Goal: Information Seeking & Learning: Learn about a topic

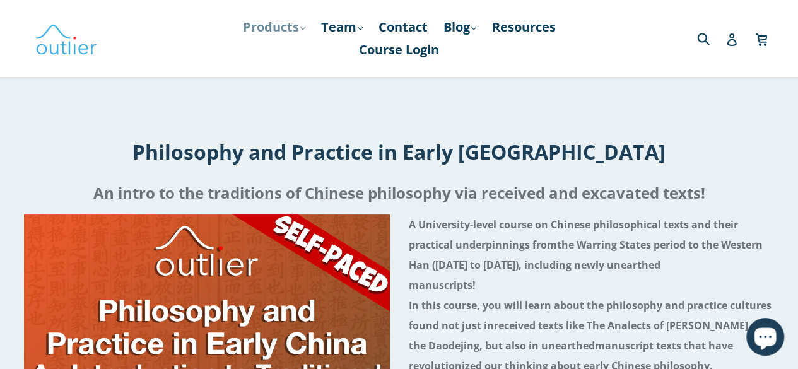
click at [276, 31] on link "Products .cls-1{fill:#231f20} expand" at bounding box center [274, 27] width 75 height 23
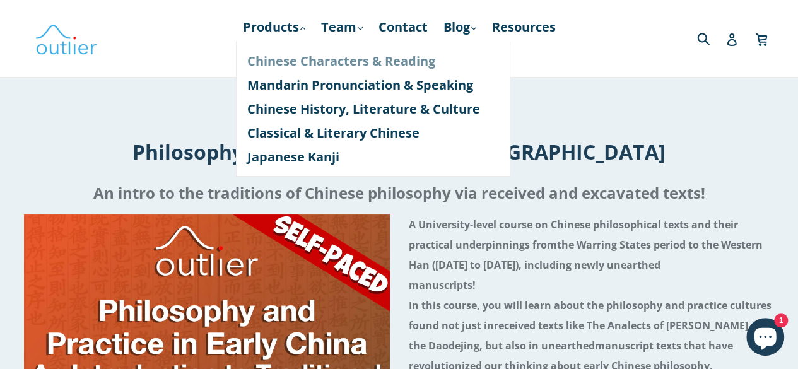
click at [305, 61] on link "Chinese Characters & Reading" at bounding box center [373, 61] width 252 height 24
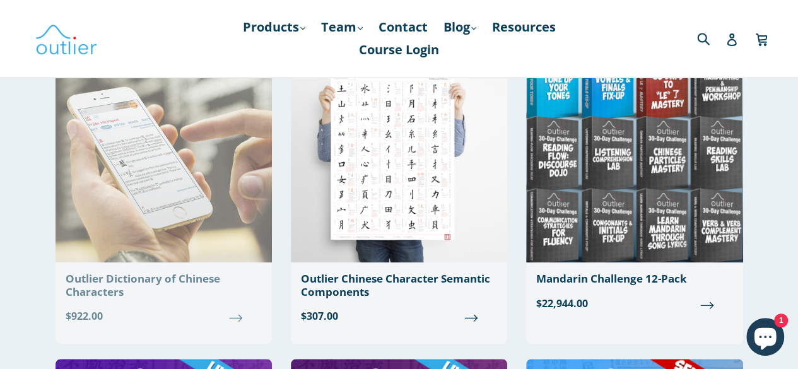
scroll to position [477, 0]
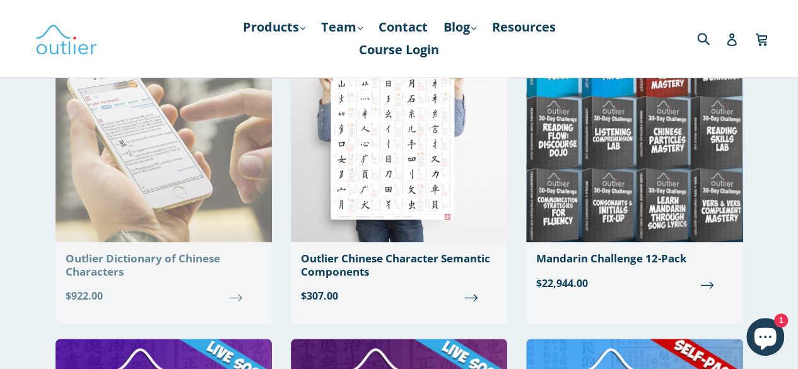
click at [184, 184] on img at bounding box center [164, 134] width 216 height 218
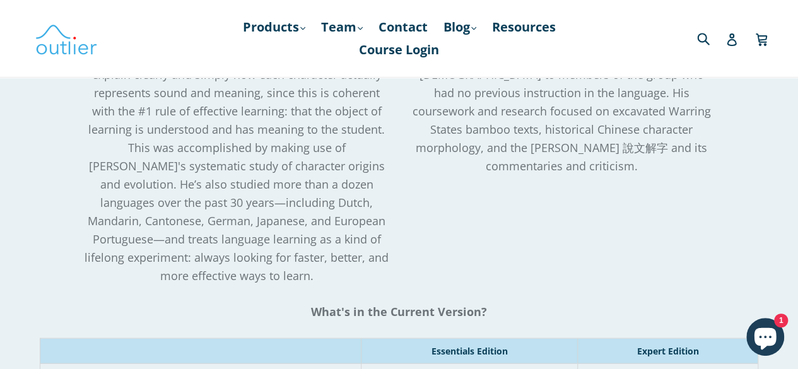
scroll to position [1262, 0]
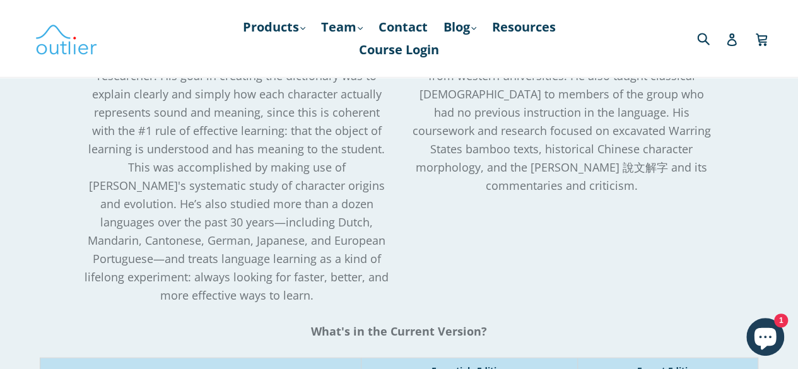
drag, startPoint x: 577, startPoint y: 130, endPoint x: 649, endPoint y: 328, distance: 210.8
click at [649, 195] on p "Before co-founding Outlier with Dr. Ash, John studied Linguistics and Paleograp…" at bounding box center [562, 85] width 306 height 220
click at [563, 193] on span "Before co-founding Outlier with Dr. Ash, John studied Linguistics and Paleograp…" at bounding box center [561, 85] width 305 height 216
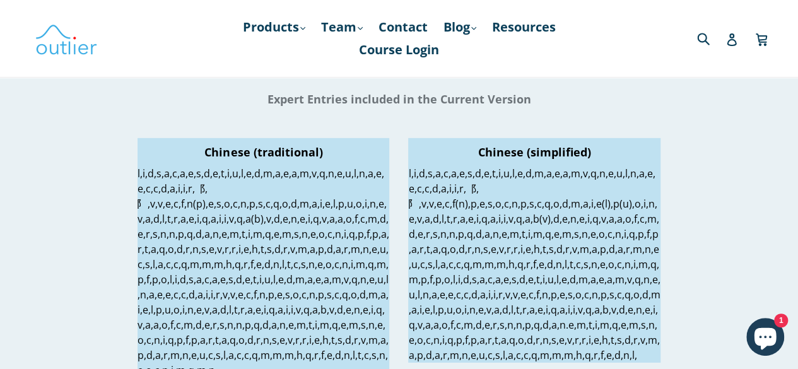
scroll to position [2145, 0]
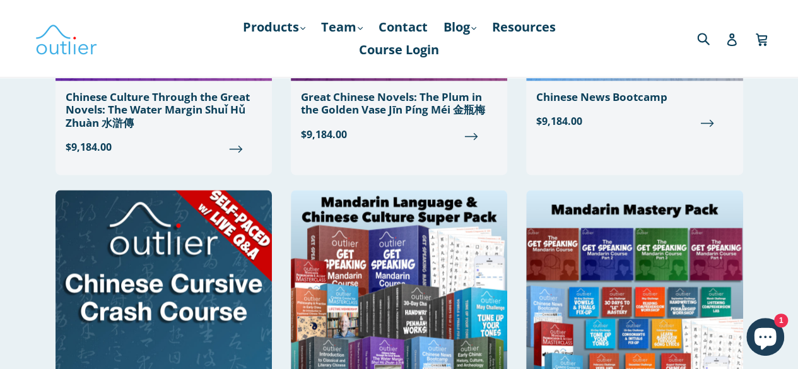
scroll to position [820, 0]
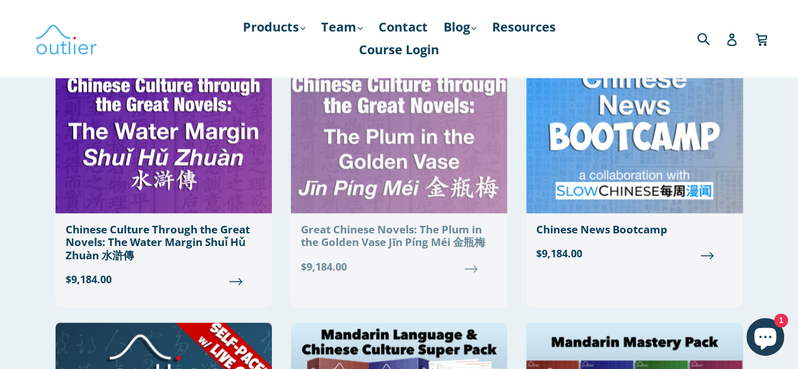
click at [415, 148] on img at bounding box center [399, 105] width 216 height 218
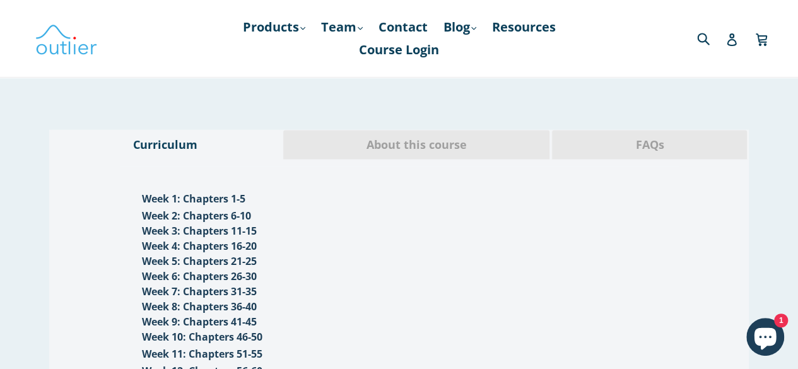
scroll to position [1262, 0]
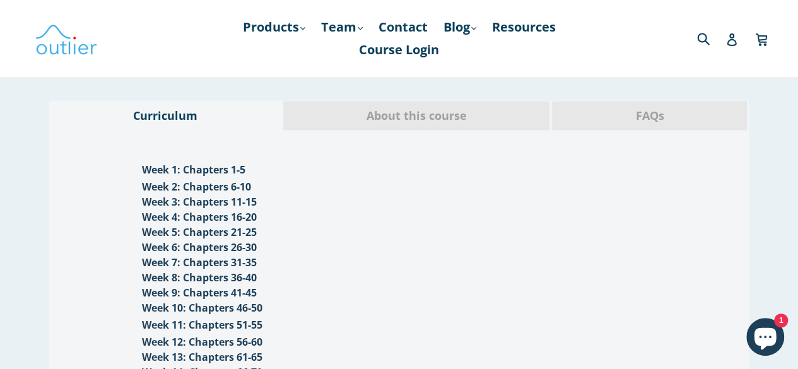
click at [469, 108] on span "About this course" at bounding box center [417, 116] width 248 height 16
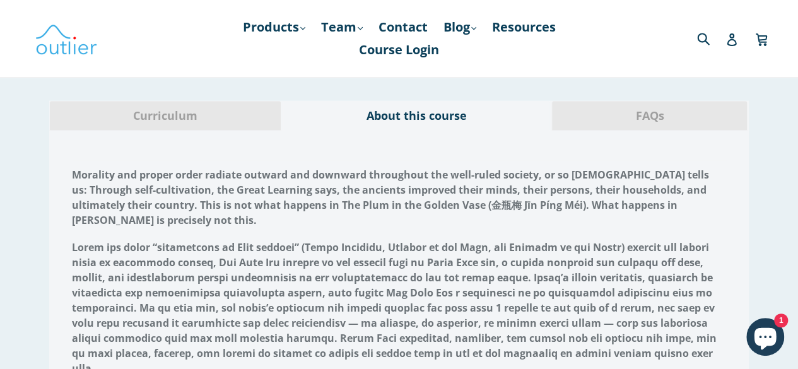
click at [637, 108] on span "FAQs" at bounding box center [650, 116] width 176 height 16
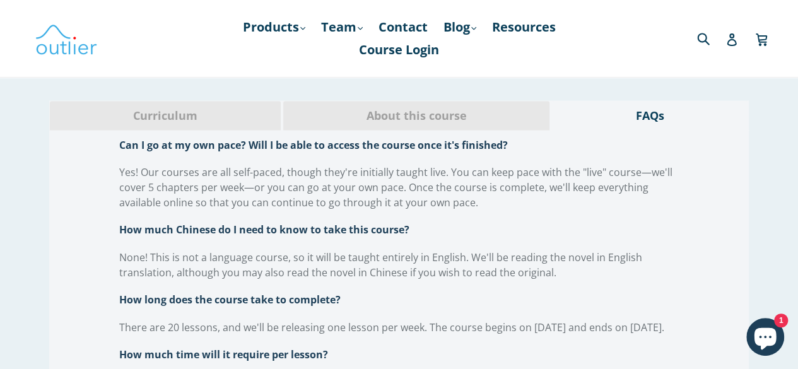
click at [416, 108] on span "About this course" at bounding box center [417, 116] width 248 height 16
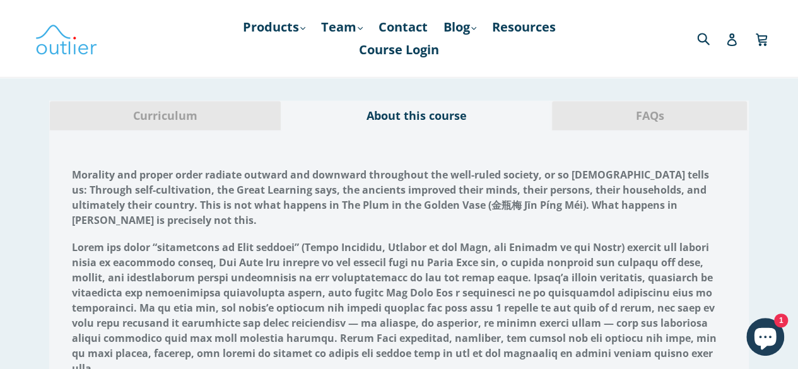
click at [226, 108] on span "Curriculum" at bounding box center [165, 116] width 212 height 16
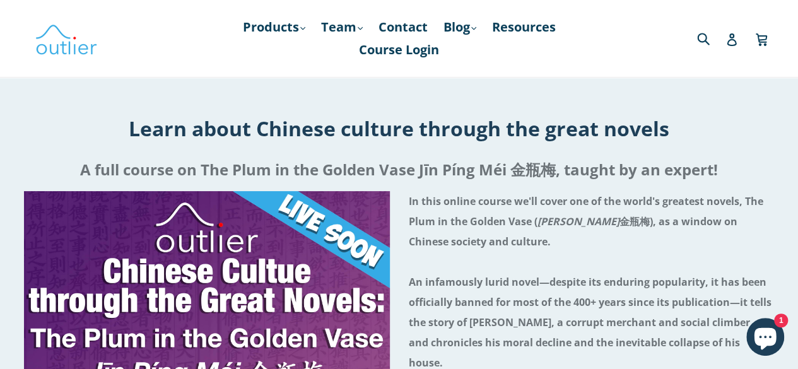
scroll to position [0, 0]
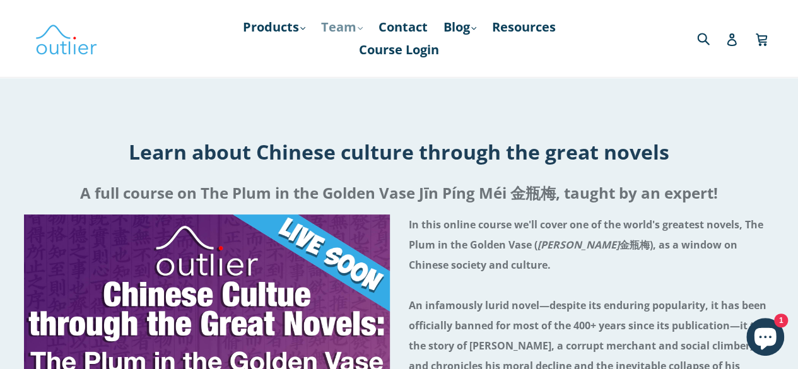
click at [341, 25] on link "Team .cls-1{fill:#231f20} expand" at bounding box center [342, 27] width 54 height 23
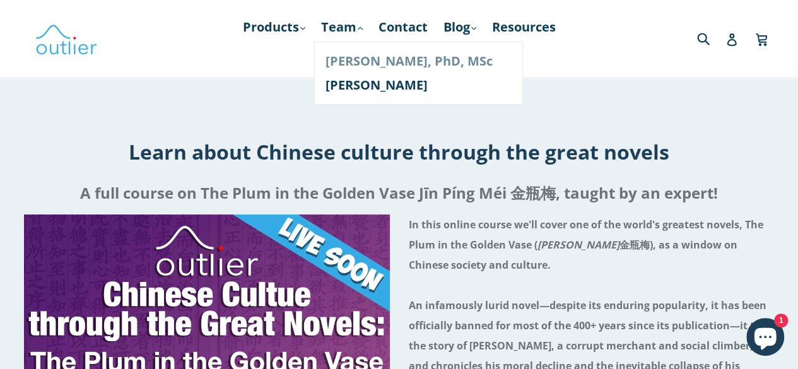
click at [339, 64] on link "[PERSON_NAME], PhD, MSc" at bounding box center [419, 61] width 186 height 24
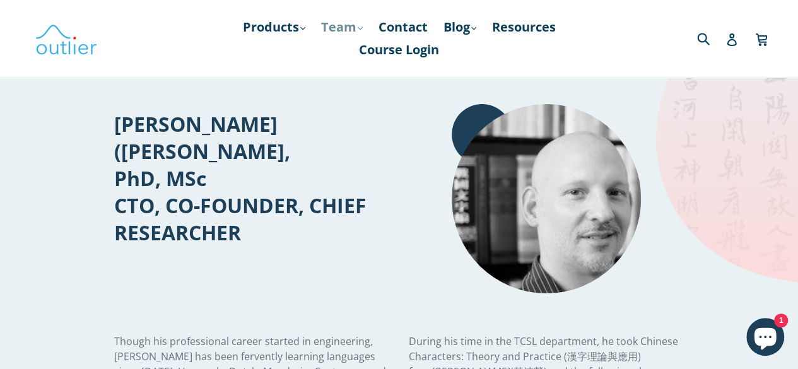
click at [345, 23] on link "Team .cls-1{fill:#231f20} expand" at bounding box center [342, 27] width 54 height 23
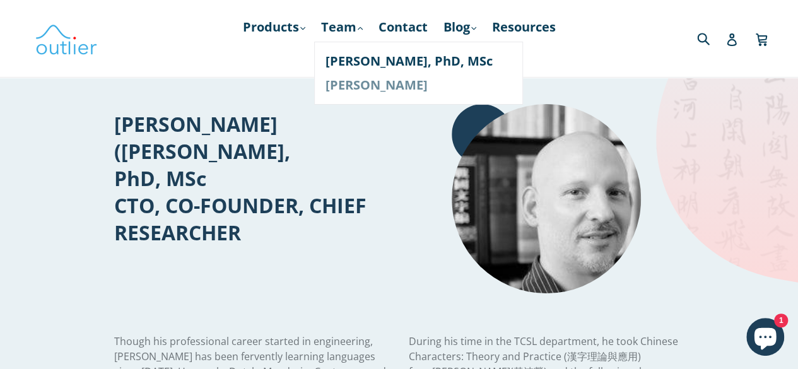
click at [356, 83] on link "[PERSON_NAME]" at bounding box center [419, 85] width 186 height 24
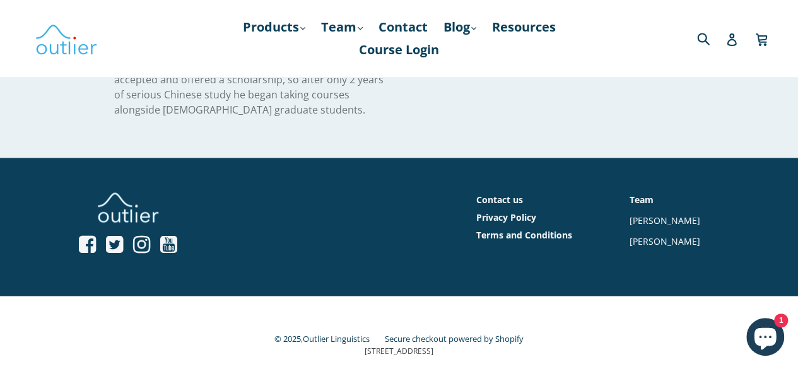
scroll to position [728, 0]
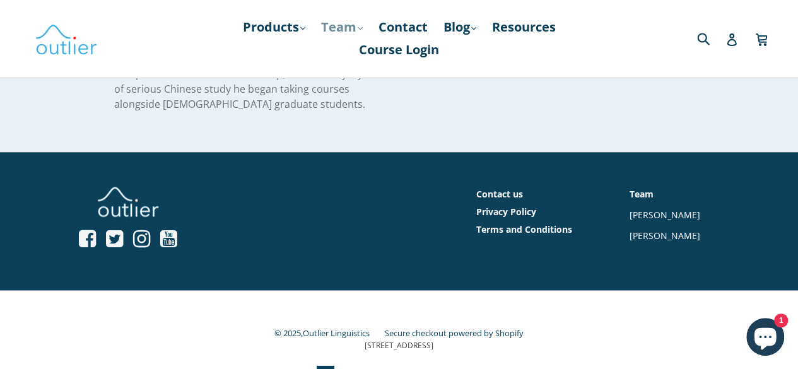
click at [334, 28] on link "Team .cls-1{fill:#231f20} expand" at bounding box center [342, 27] width 54 height 23
click at [291, 29] on link "Products .cls-1{fill:#231f20} expand" at bounding box center [274, 27] width 75 height 23
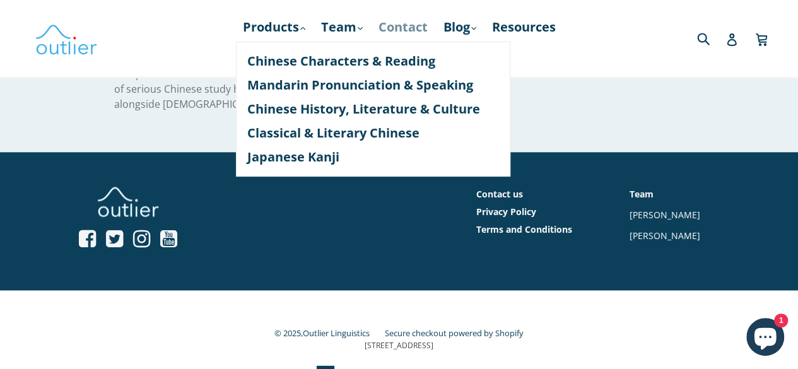
click at [406, 28] on link "Contact" at bounding box center [403, 27] width 62 height 23
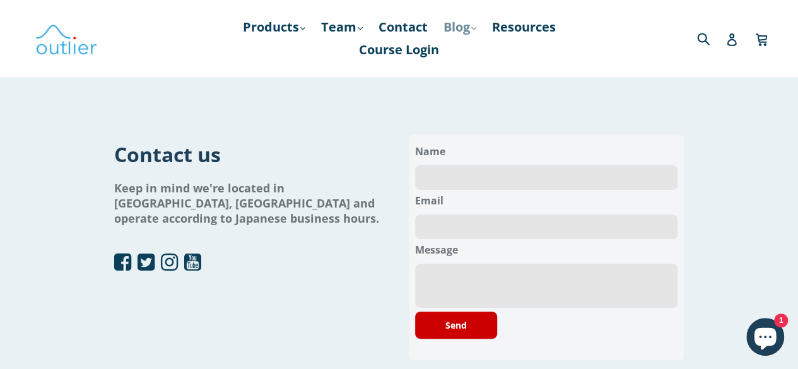
click at [469, 26] on link "Blog .cls-1{fill:#231f20} expand" at bounding box center [459, 27] width 45 height 23
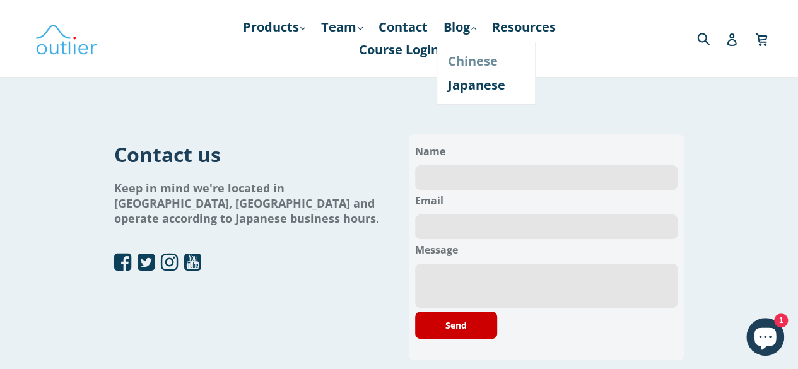
click at [480, 58] on link "Chinese" at bounding box center [486, 61] width 76 height 24
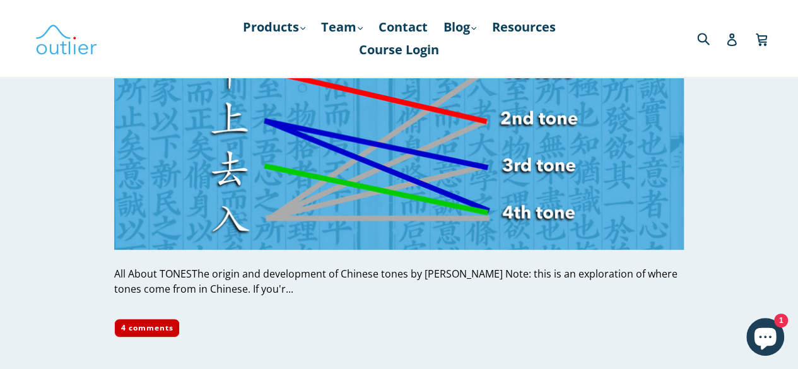
scroll to position [2461, 0]
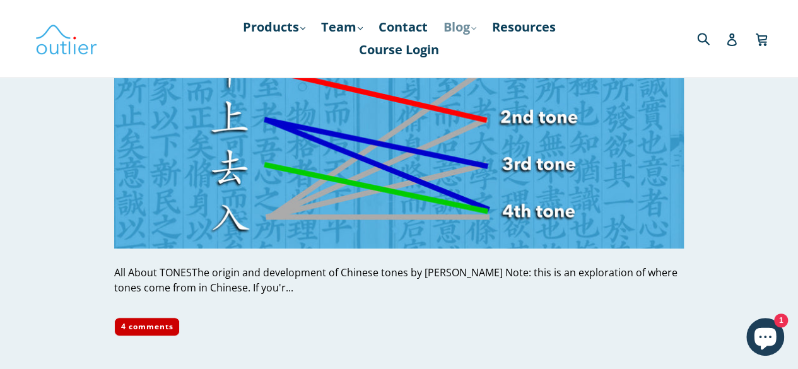
click at [462, 28] on link "Blog .cls-1{fill:#231f20} expand" at bounding box center [459, 27] width 45 height 23
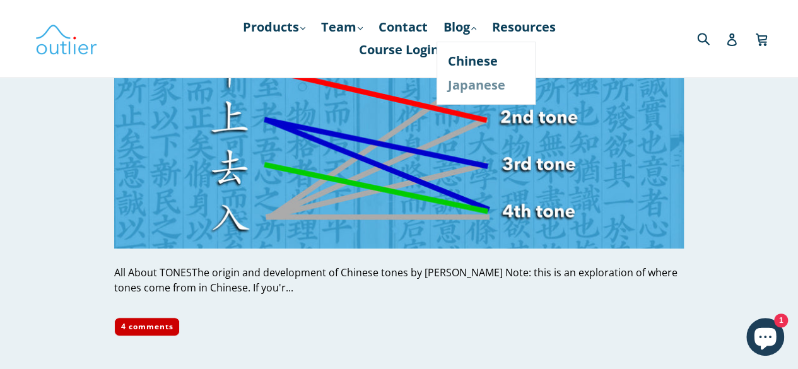
click at [467, 88] on link "Japanese" at bounding box center [486, 85] width 76 height 24
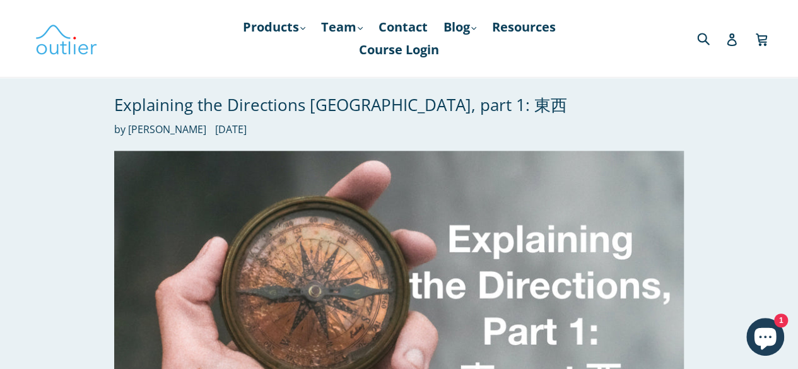
scroll to position [694, 0]
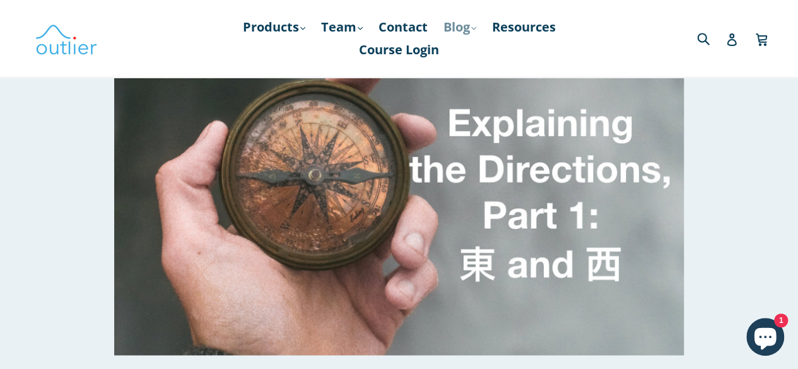
click at [468, 26] on link "Blog .cls-1{fill:#231f20} expand" at bounding box center [459, 27] width 45 height 23
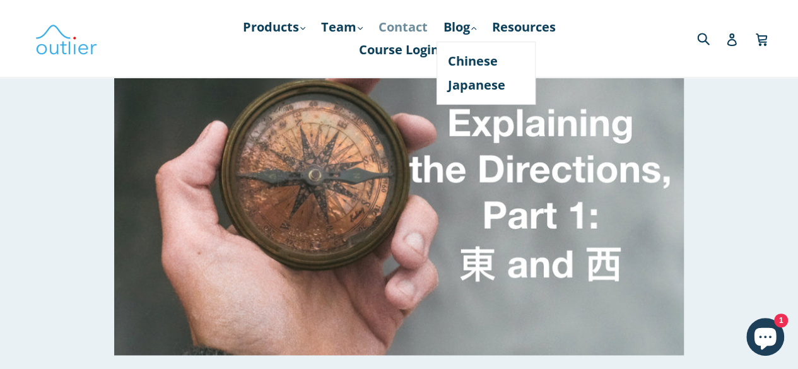
click at [403, 27] on link "Contact" at bounding box center [403, 27] width 62 height 23
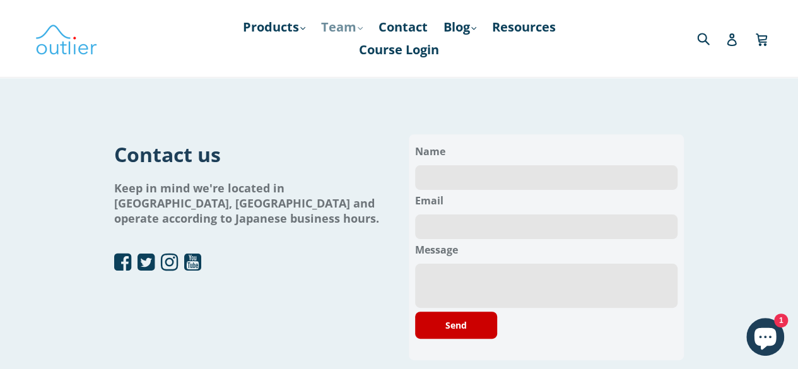
click at [330, 26] on link "Team .cls-1{fill:#231f20} expand" at bounding box center [342, 27] width 54 height 23
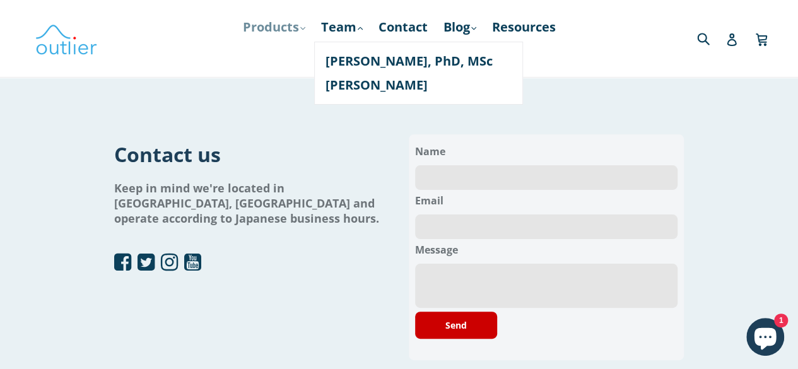
click at [271, 30] on link "Products .cls-1{fill:#231f20} expand" at bounding box center [274, 27] width 75 height 23
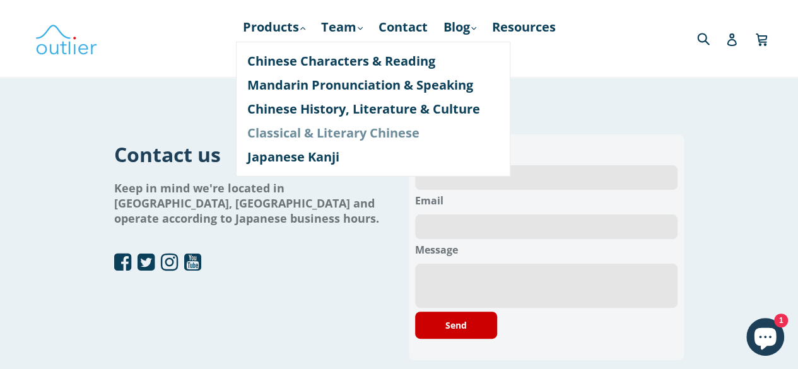
click at [256, 130] on link "Classical & Literary Chinese" at bounding box center [373, 133] width 252 height 24
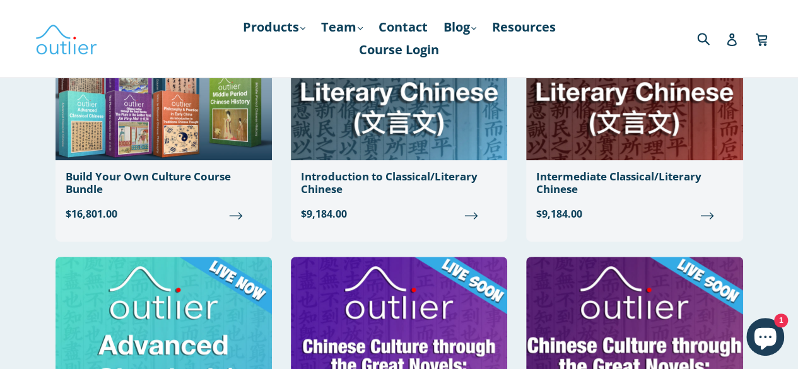
scroll to position [252, 0]
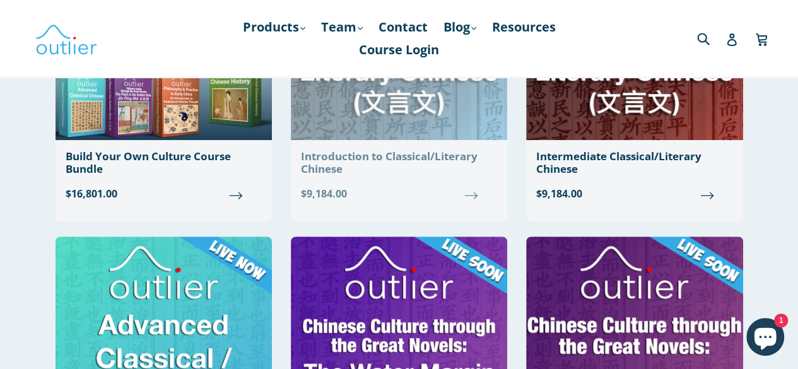
click at [379, 122] on img at bounding box center [399, 31] width 216 height 218
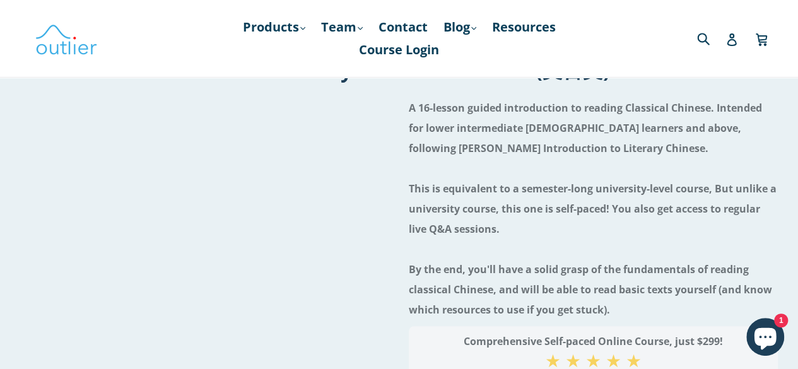
scroll to position [63, 0]
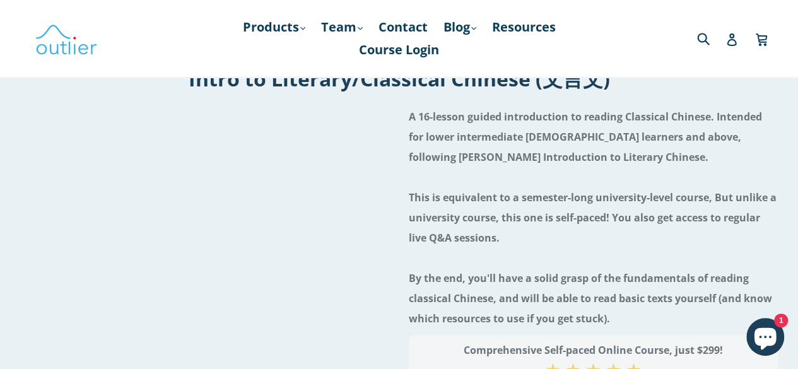
click at [468, 157] on h4 "A 16-lesson guided introduction to reading Classical Chinese. Intended for lowe…" at bounding box center [593, 218] width 369 height 222
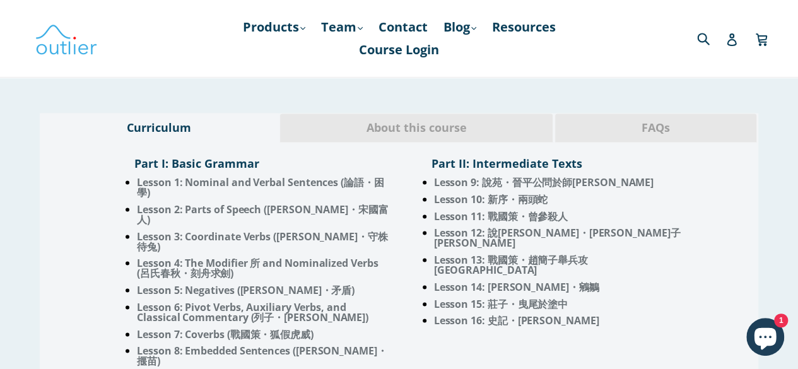
scroll to position [1030, 0]
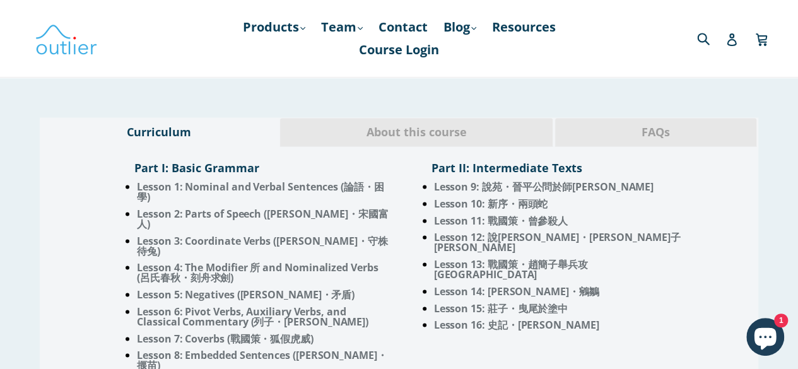
click at [440, 126] on span "About this course" at bounding box center [417, 132] width 254 height 16
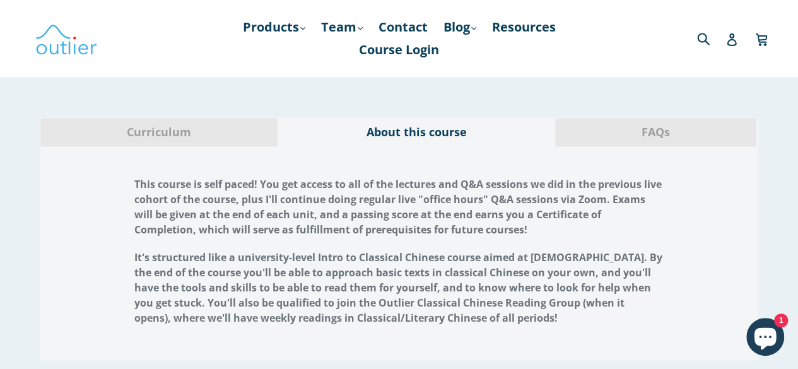
click at [209, 132] on span "Curriculum" at bounding box center [159, 132] width 218 height 16
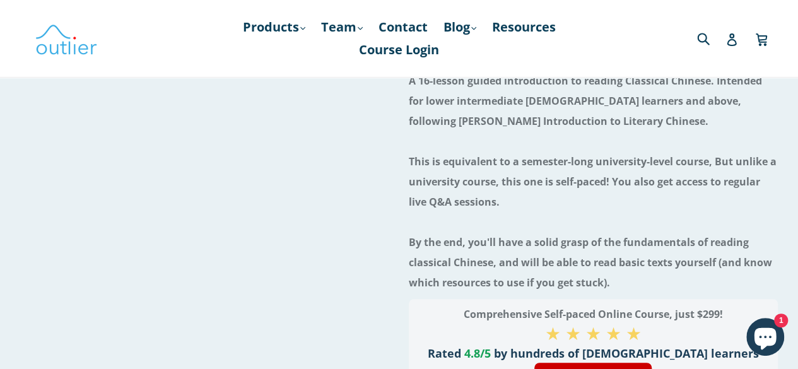
scroll to position [0, 0]
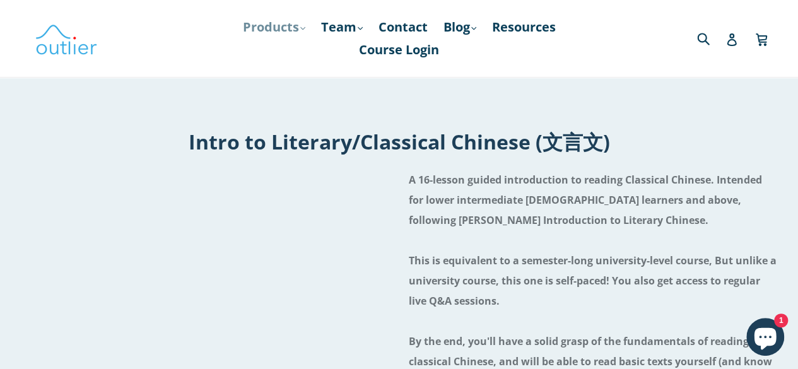
click at [286, 31] on link "Products .cls-1{fill:#231f20} expand" at bounding box center [274, 27] width 75 height 23
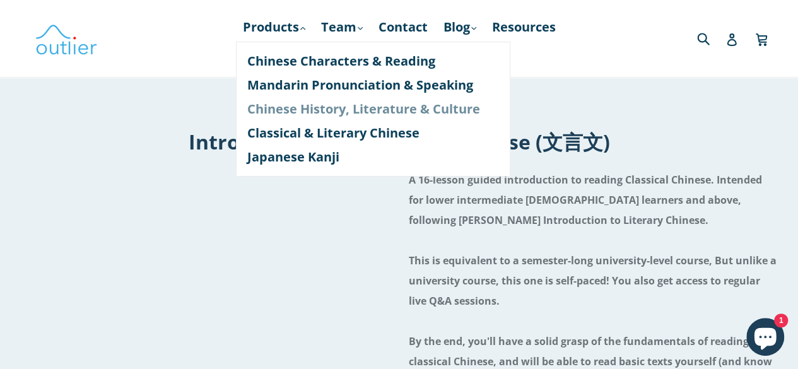
click at [301, 115] on link "Chinese History, Literature & Culture" at bounding box center [373, 109] width 252 height 24
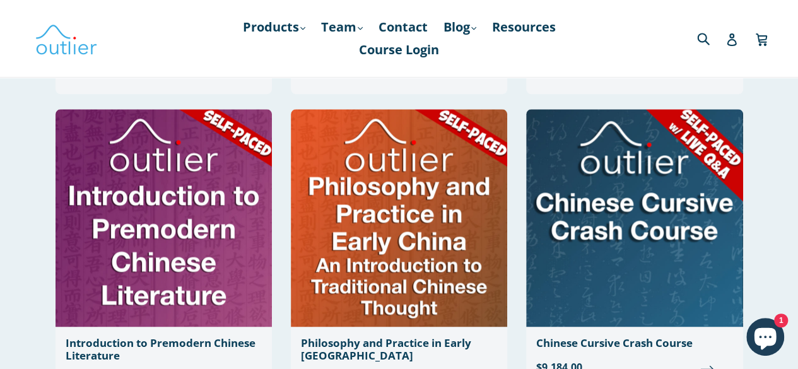
scroll to position [694, 0]
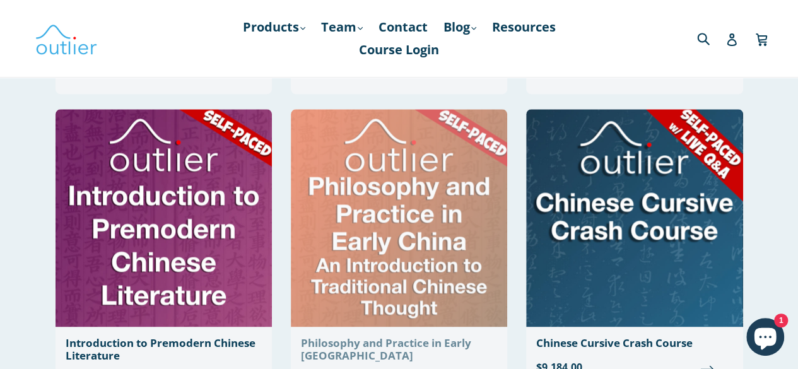
click at [422, 261] on img at bounding box center [399, 218] width 216 height 218
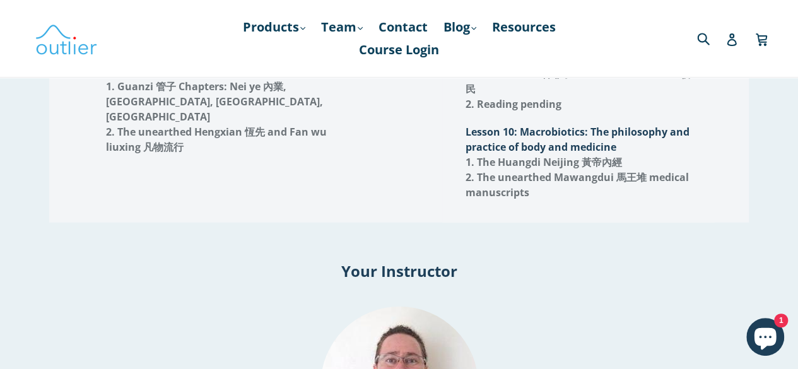
scroll to position [2082, 0]
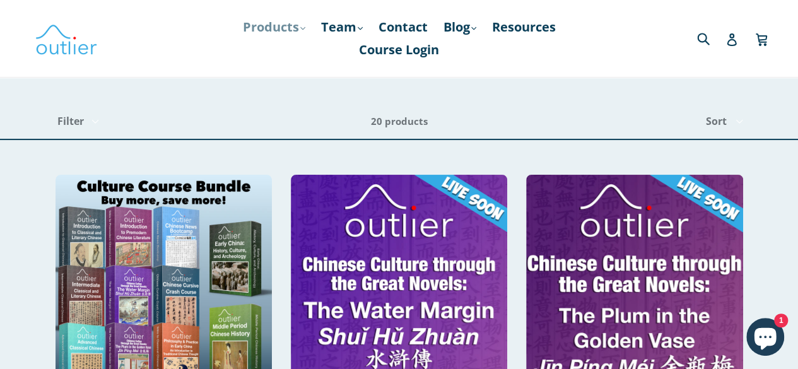
click at [276, 25] on link "Products .cls-1{fill:#231f20} expand" at bounding box center [274, 27] width 75 height 23
click at [285, 20] on link "Products .cls-1{fill:#231f20} expand" at bounding box center [274, 27] width 75 height 23
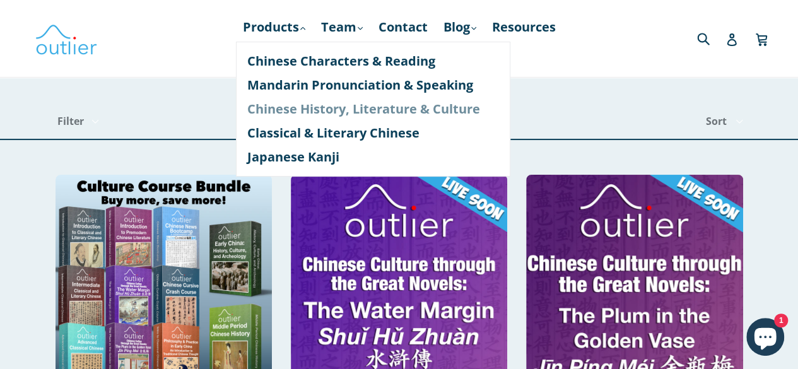
click at [286, 109] on link "Chinese History, Literature & Culture" at bounding box center [373, 109] width 252 height 24
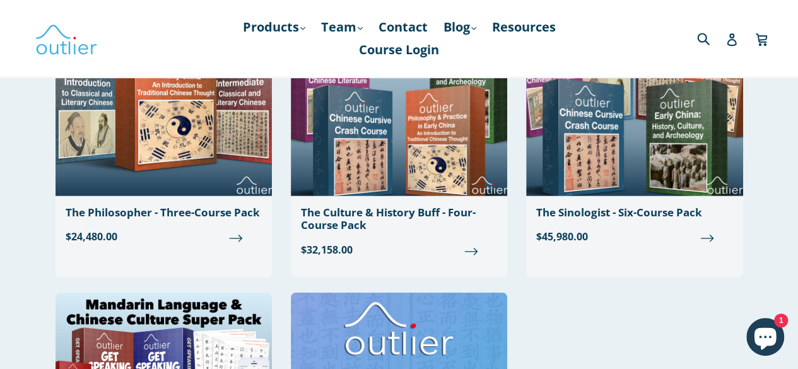
scroll to position [2088, 0]
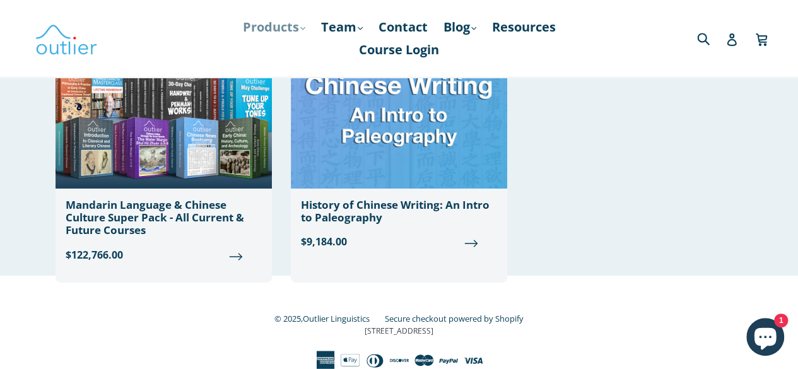
click at [270, 23] on link "Products .cls-1{fill:#231f20} expand" at bounding box center [274, 27] width 75 height 23
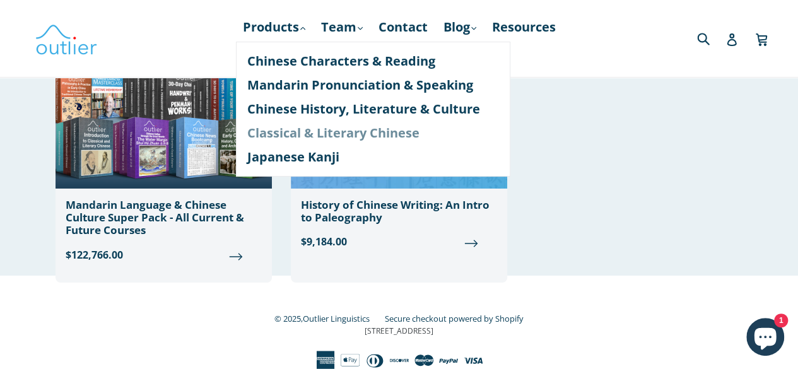
click at [277, 136] on link "Classical & Literary Chinese" at bounding box center [373, 133] width 252 height 24
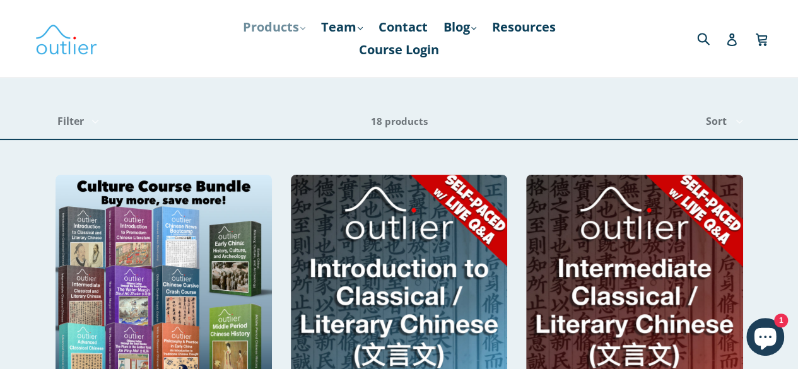
click at [278, 23] on link "Products .cls-1{fill:#231f20} expand" at bounding box center [274, 27] width 75 height 23
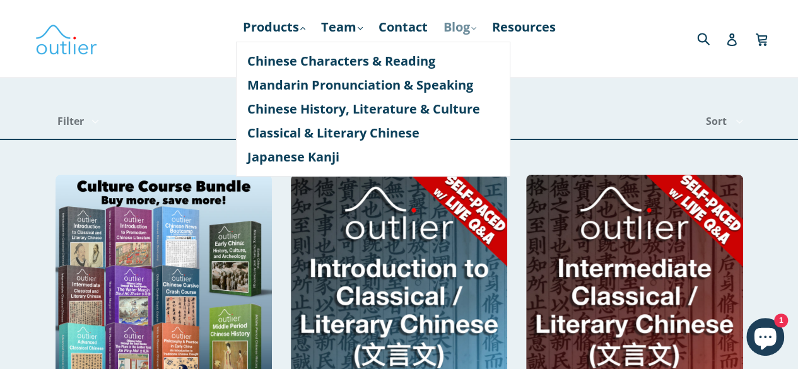
click at [481, 31] on link "Blog .cls-1{fill:#231f20} expand" at bounding box center [459, 27] width 45 height 23
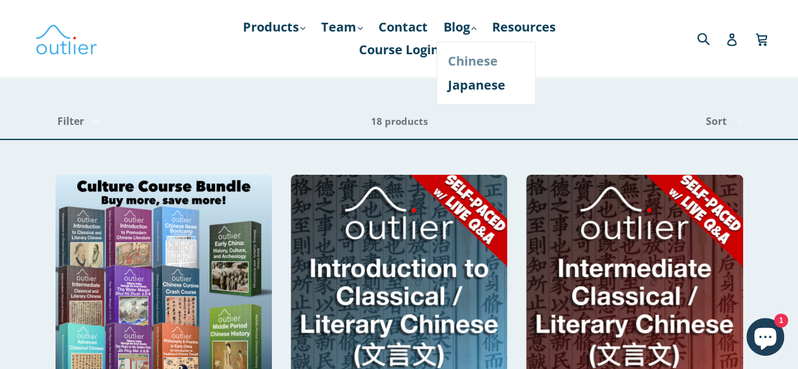
click at [474, 61] on link "Chinese" at bounding box center [486, 61] width 76 height 24
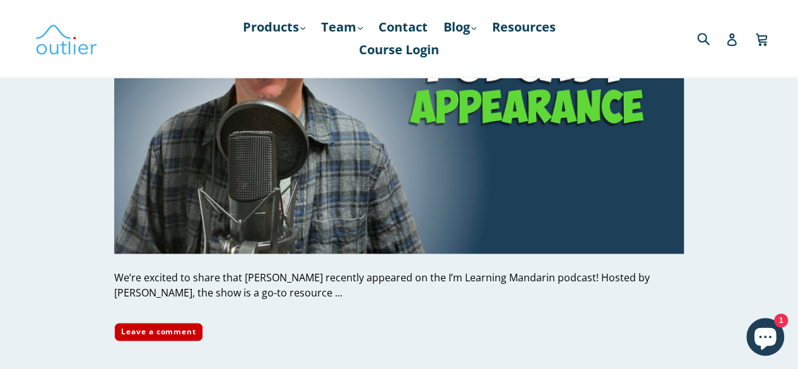
scroll to position [173, 0]
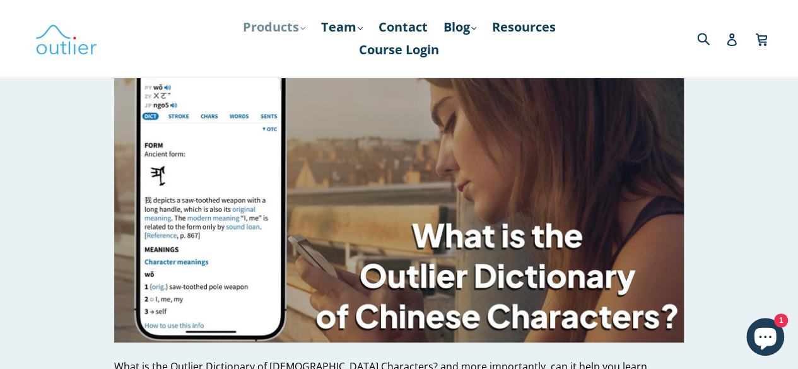
click at [279, 28] on link "Products .cls-1{fill:#231f20} expand" at bounding box center [274, 27] width 75 height 23
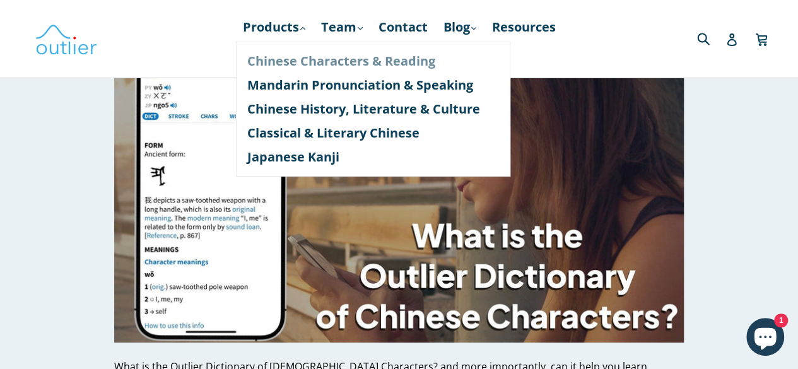
click at [273, 60] on link "Chinese Characters & Reading" at bounding box center [373, 61] width 252 height 24
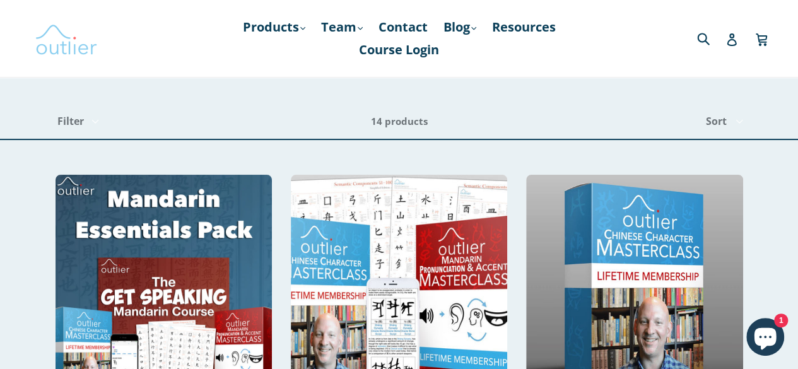
click at [74, 45] on img at bounding box center [66, 38] width 63 height 37
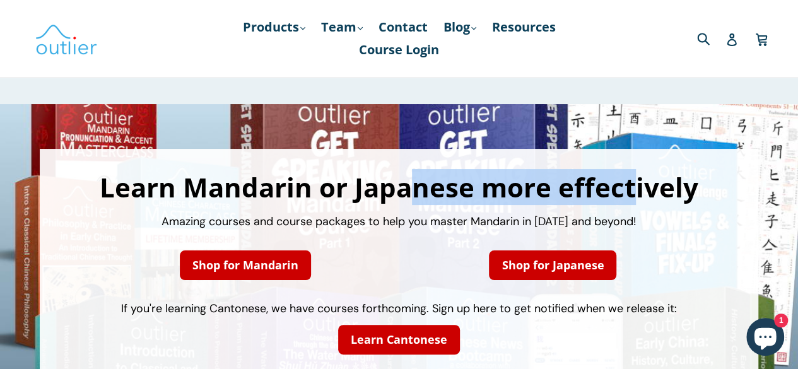
drag, startPoint x: 390, startPoint y: 192, endPoint x: 629, endPoint y: 177, distance: 239.6
click at [629, 177] on h1 "Learn Mandarin or Japanese more effectively" at bounding box center [398, 187] width 693 height 26
drag, startPoint x: 684, startPoint y: 186, endPoint x: 98, endPoint y: 201, distance: 585.7
click at [98, 201] on div "Learn Mandarin or Japanese more effectively" at bounding box center [398, 187] width 693 height 39
click at [385, 181] on h1 "Learn Mandarin or Japanese more effectively" at bounding box center [398, 187] width 693 height 26
